Goal: Task Accomplishment & Management: Use online tool/utility

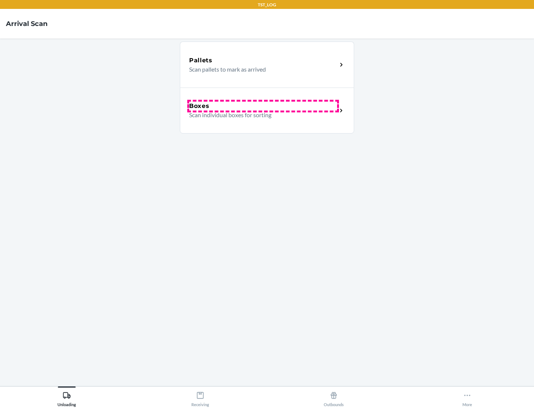
click at [263, 106] on div "Boxes" at bounding box center [263, 106] width 148 height 9
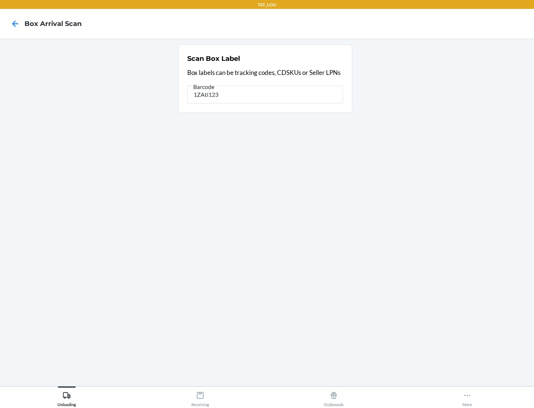
type input "1ZAti123"
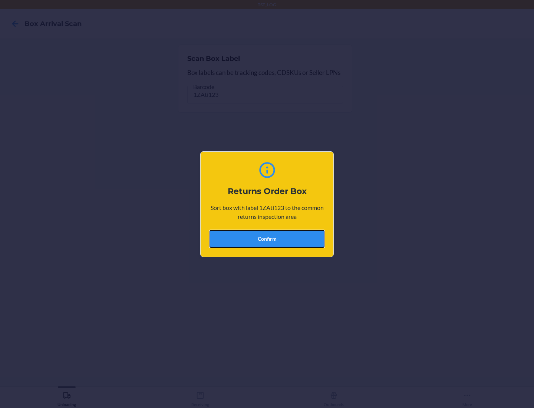
click at [267, 238] on button "Confirm" at bounding box center [267, 239] width 115 height 18
